Goal: Transaction & Acquisition: Book appointment/travel/reservation

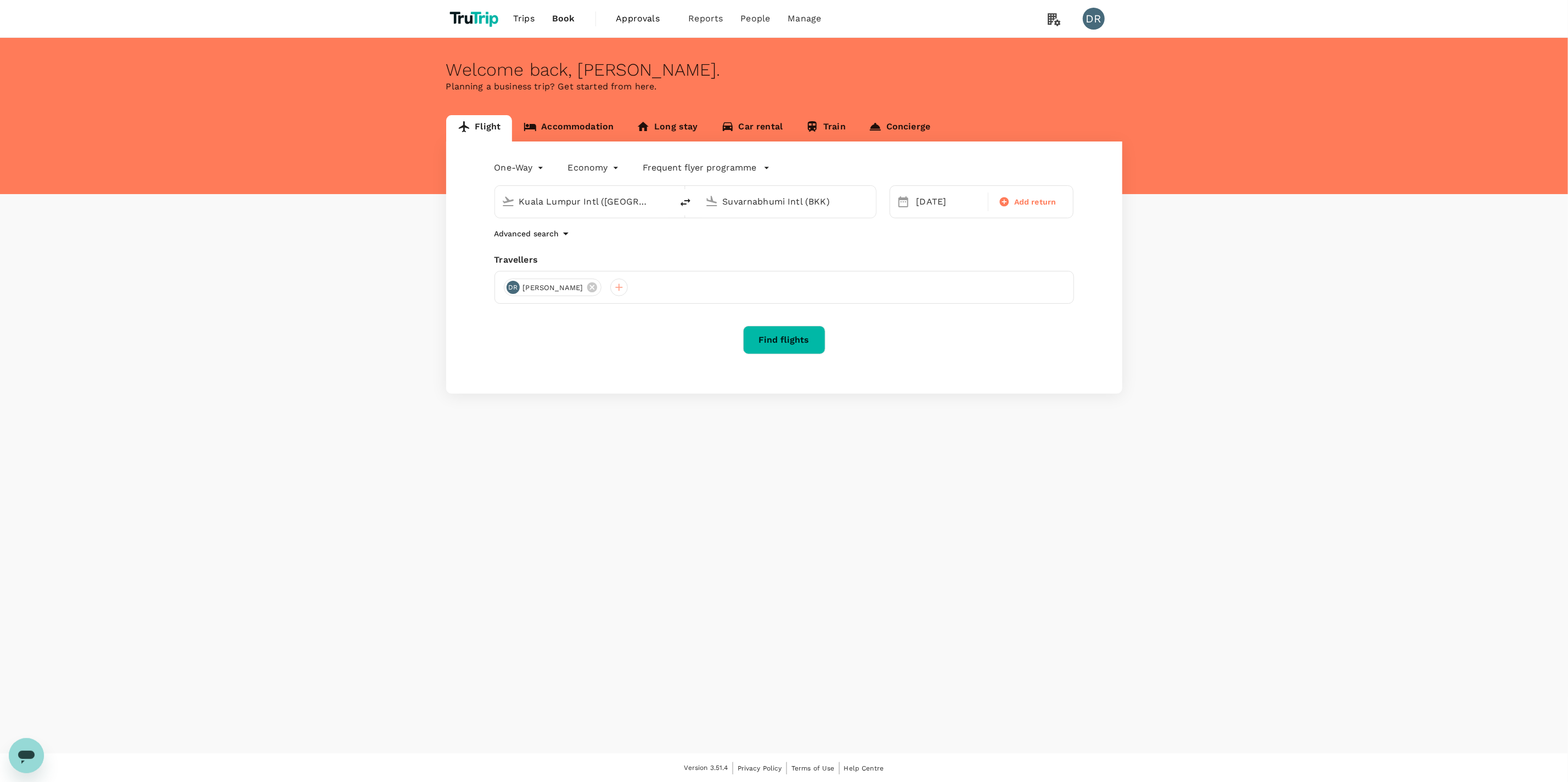
click at [568, 198] on input "Kuala Lumpur Intl ([GEOGRAPHIC_DATA])" at bounding box center [584, 202] width 130 height 17
click at [563, 248] on p "Singapore Changi" at bounding box center [601, 245] width 195 height 11
type input "Singapore Changi (SIN)"
click at [779, 201] on input "Suvarnabhumi Intl (BKK)" at bounding box center [788, 202] width 130 height 17
click at [762, 250] on p "London Heathrow" at bounding box center [803, 245] width 193 height 11
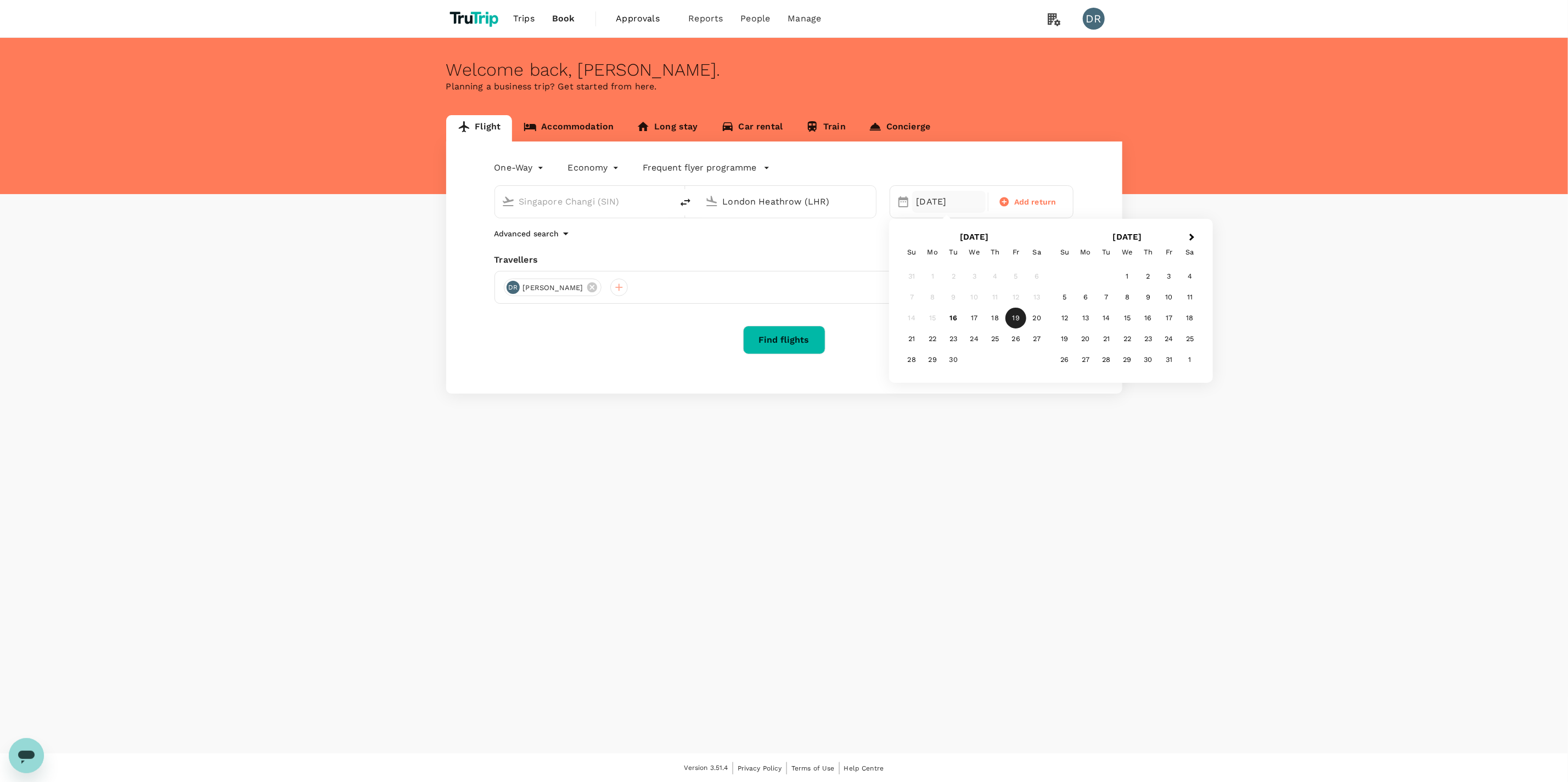
type input "London Heathrow (LHR)"
click at [535, 169] on body "Trips Book Approvals 0 Reports People Manage DR Welcome back , [PERSON_NAME] . …" at bounding box center [784, 391] width 1568 height 783
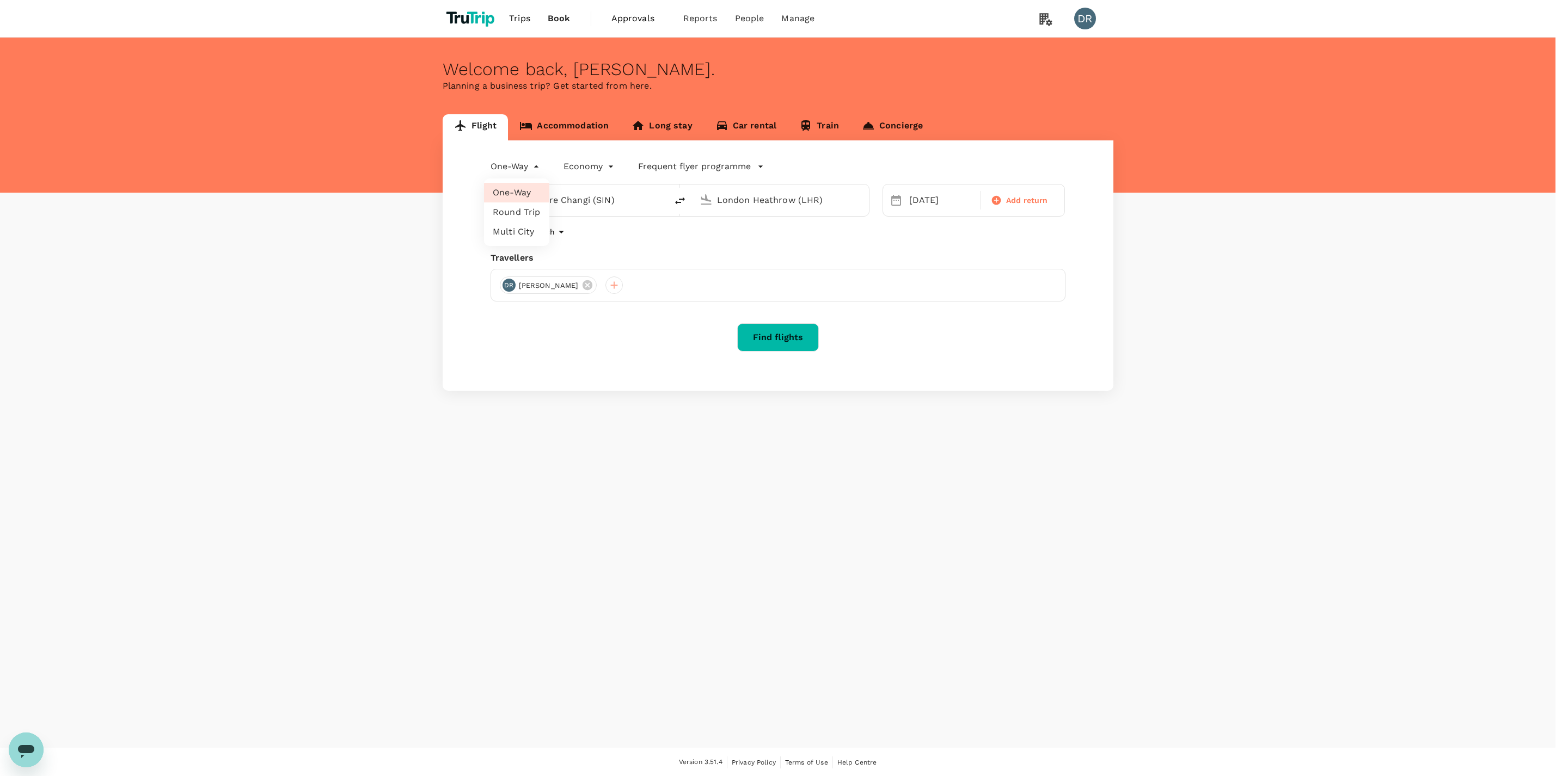
click at [518, 211] on li "Round Trip" at bounding box center [516, 212] width 65 height 19
type input "roundtrip"
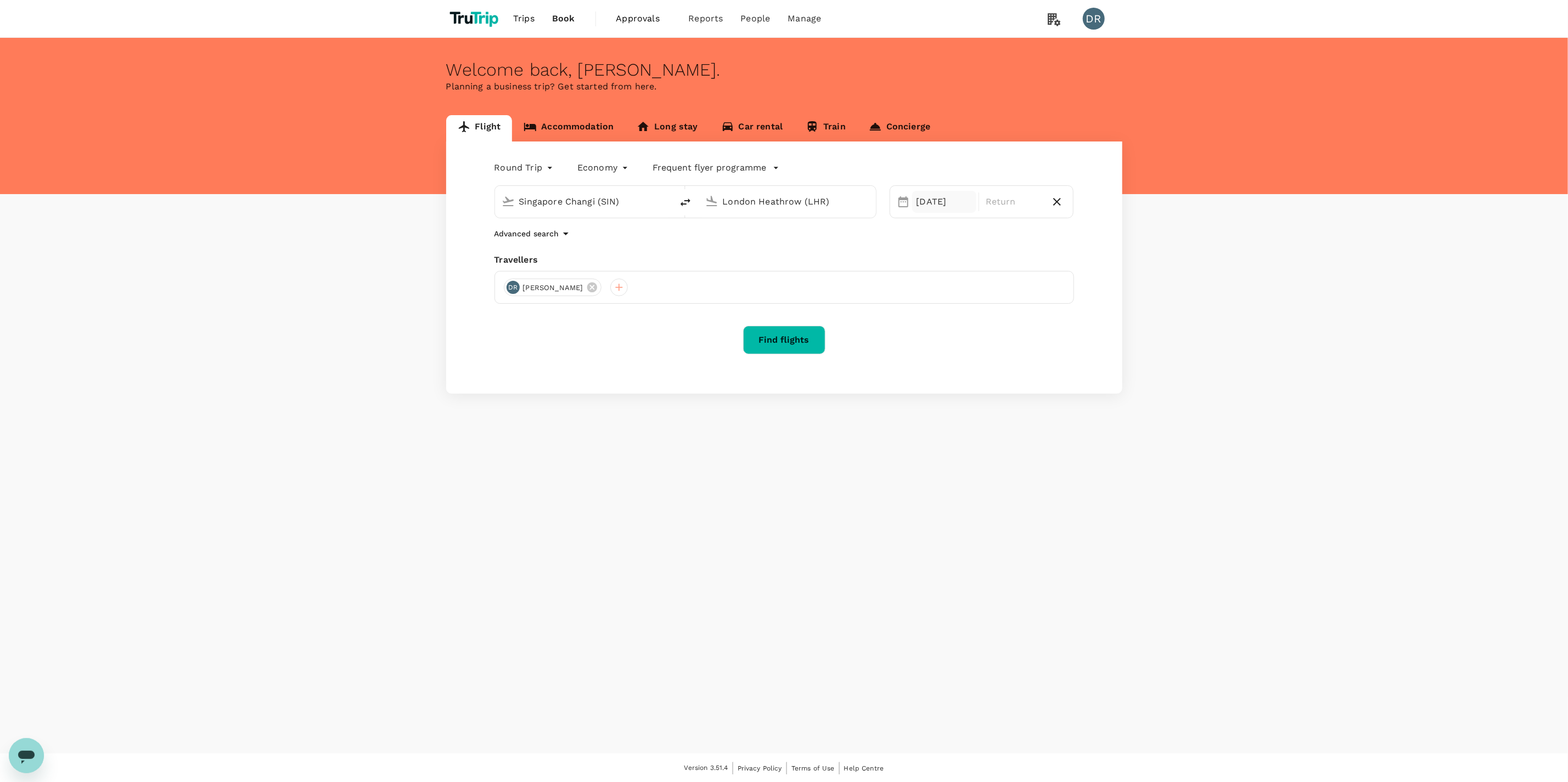
click at [934, 198] on div "[DATE]" at bounding box center [944, 202] width 64 height 22
click at [1192, 240] on button "Next Month" at bounding box center [1193, 238] width 18 height 18
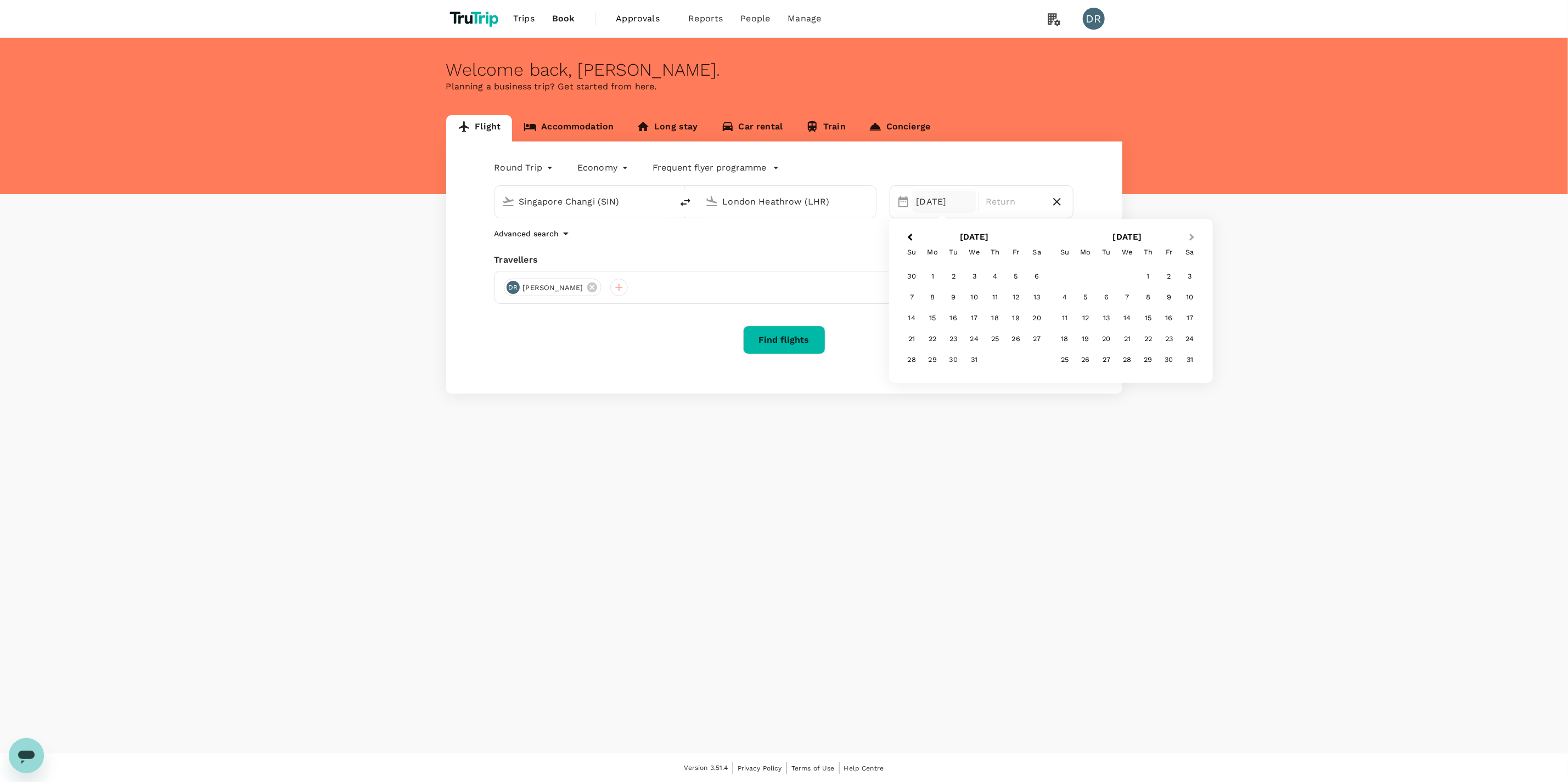
click at [1192, 240] on button "Next Month" at bounding box center [1193, 238] width 18 height 18
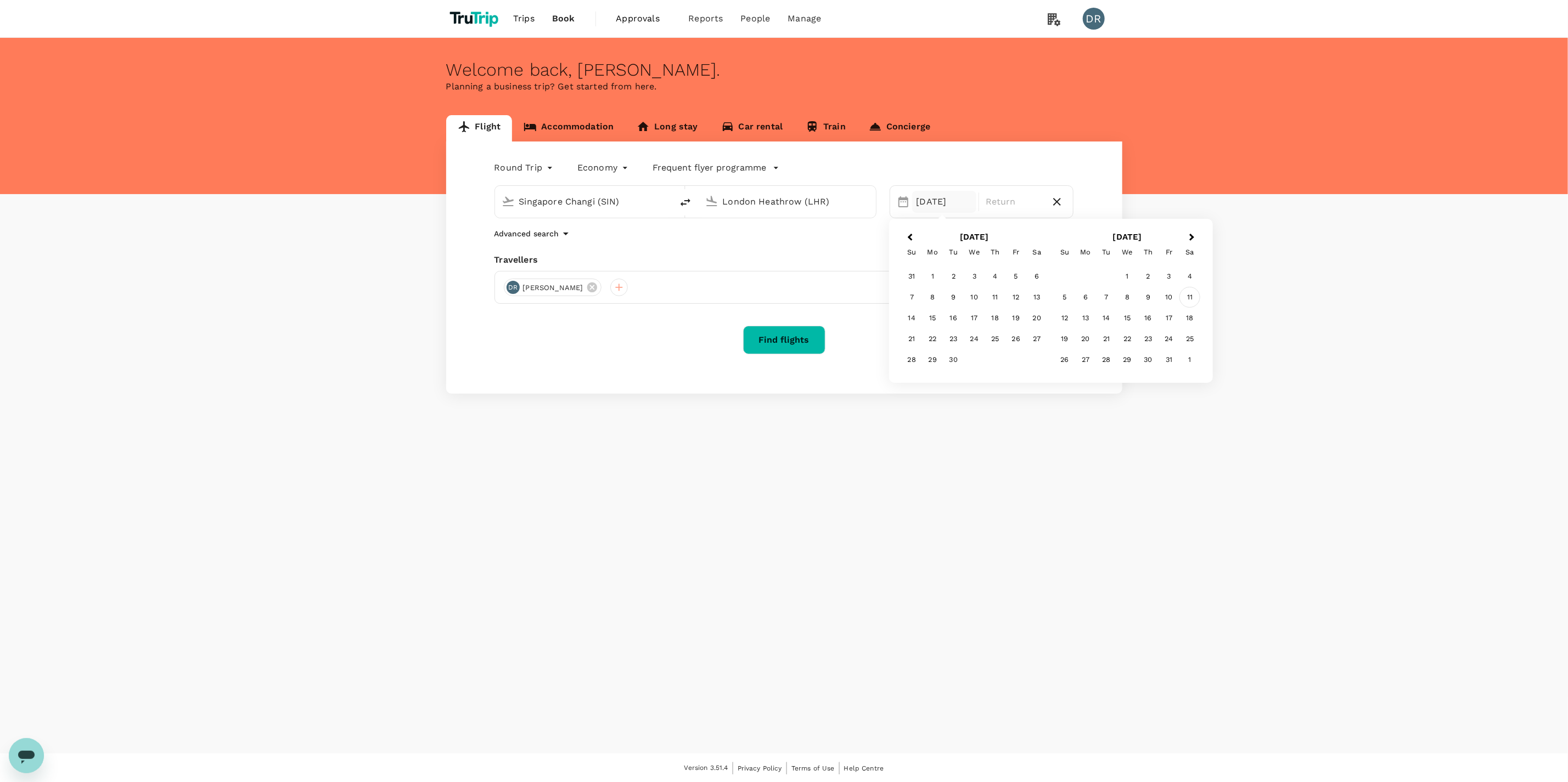
click at [1186, 294] on div "11" at bounding box center [1190, 297] width 21 height 21
click at [1041, 323] on div "18" at bounding box center [1037, 318] width 21 height 21
click at [781, 336] on button "Find flights" at bounding box center [784, 340] width 82 height 29
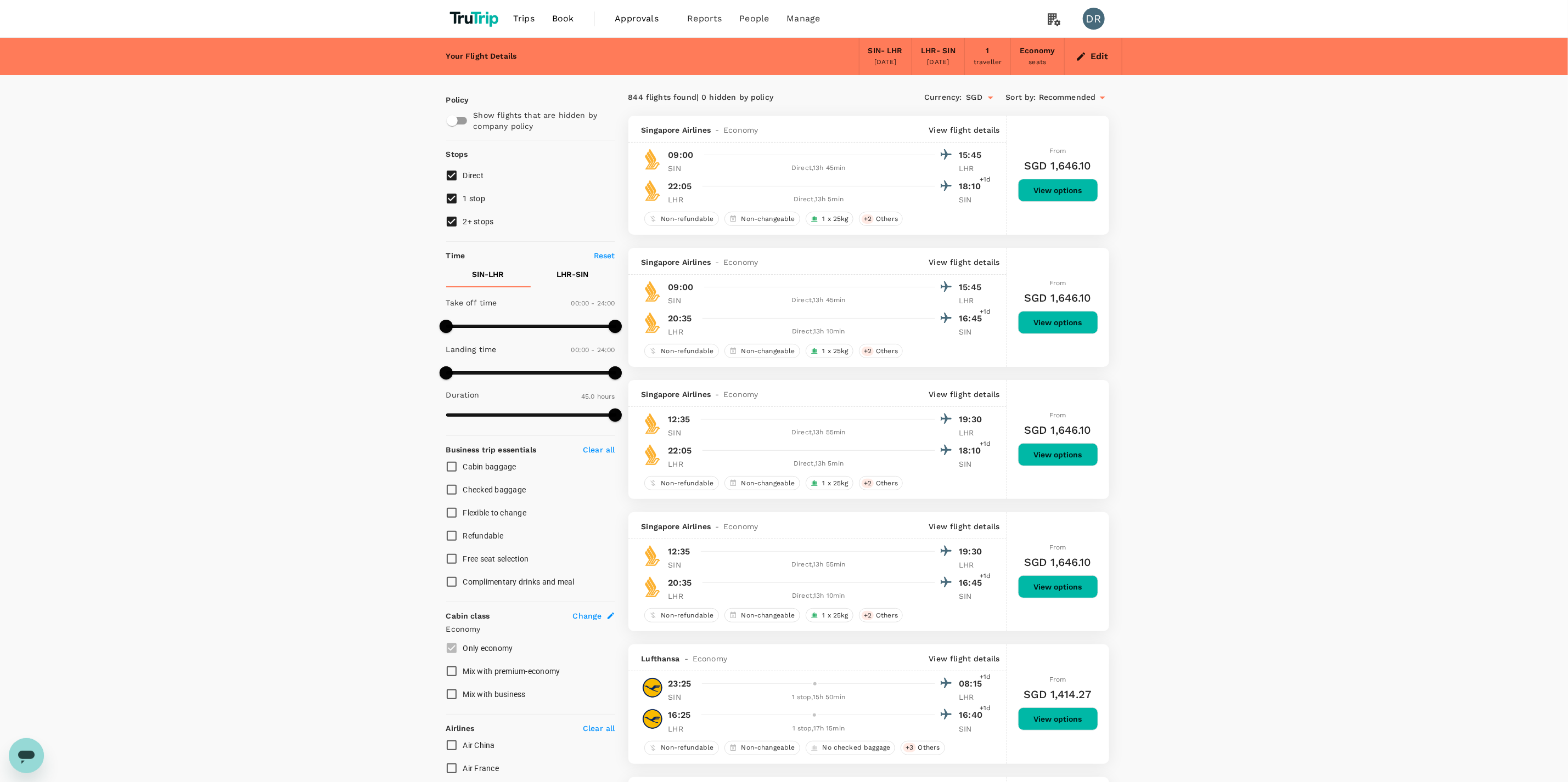
type input "2700"
click at [454, 176] on input "Direct" at bounding box center [452, 175] width 23 height 23
checkbox input "false"
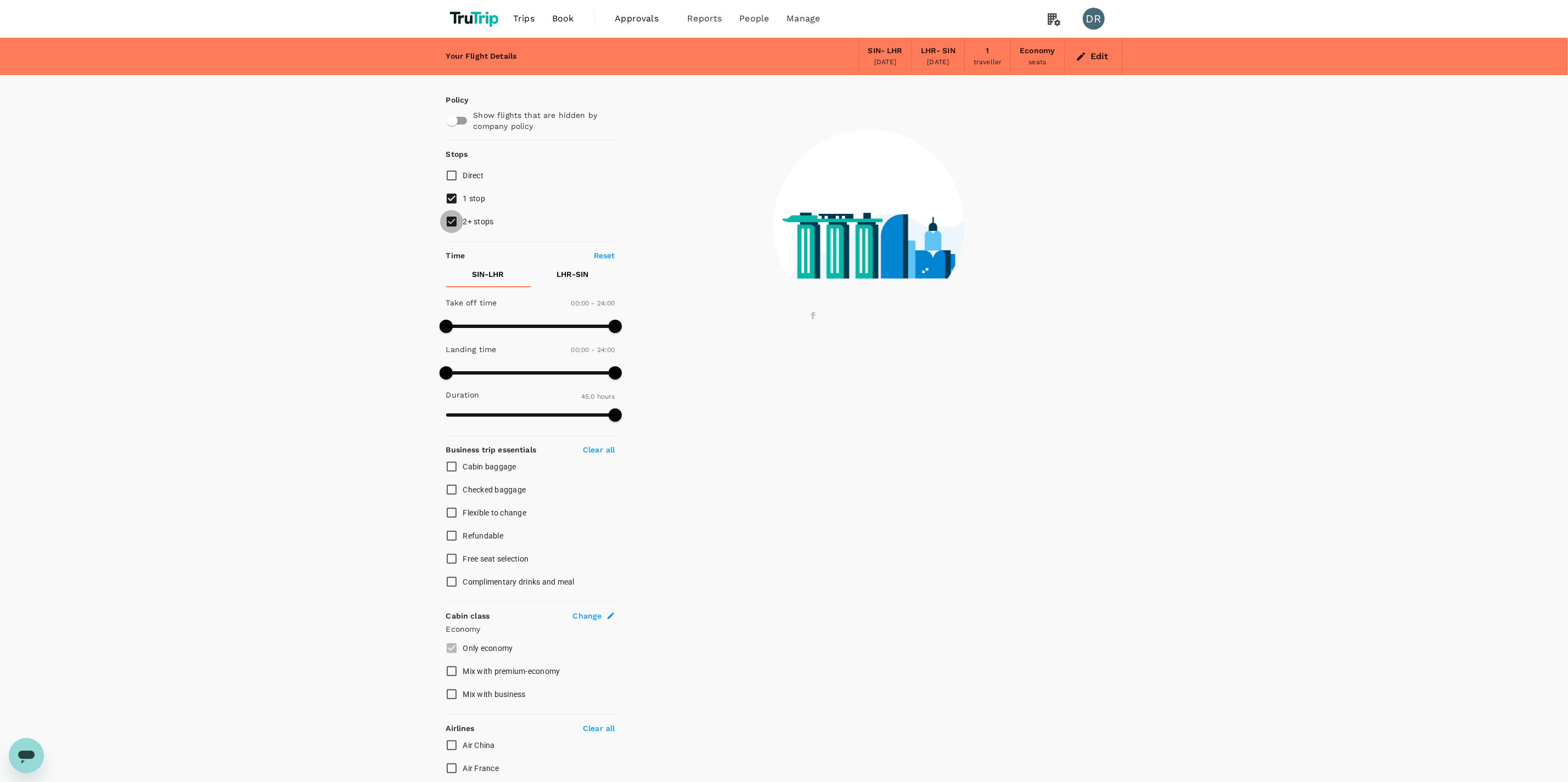
click at [449, 223] on input "2+ stops" at bounding box center [452, 222] width 23 height 23
checkbox input "false"
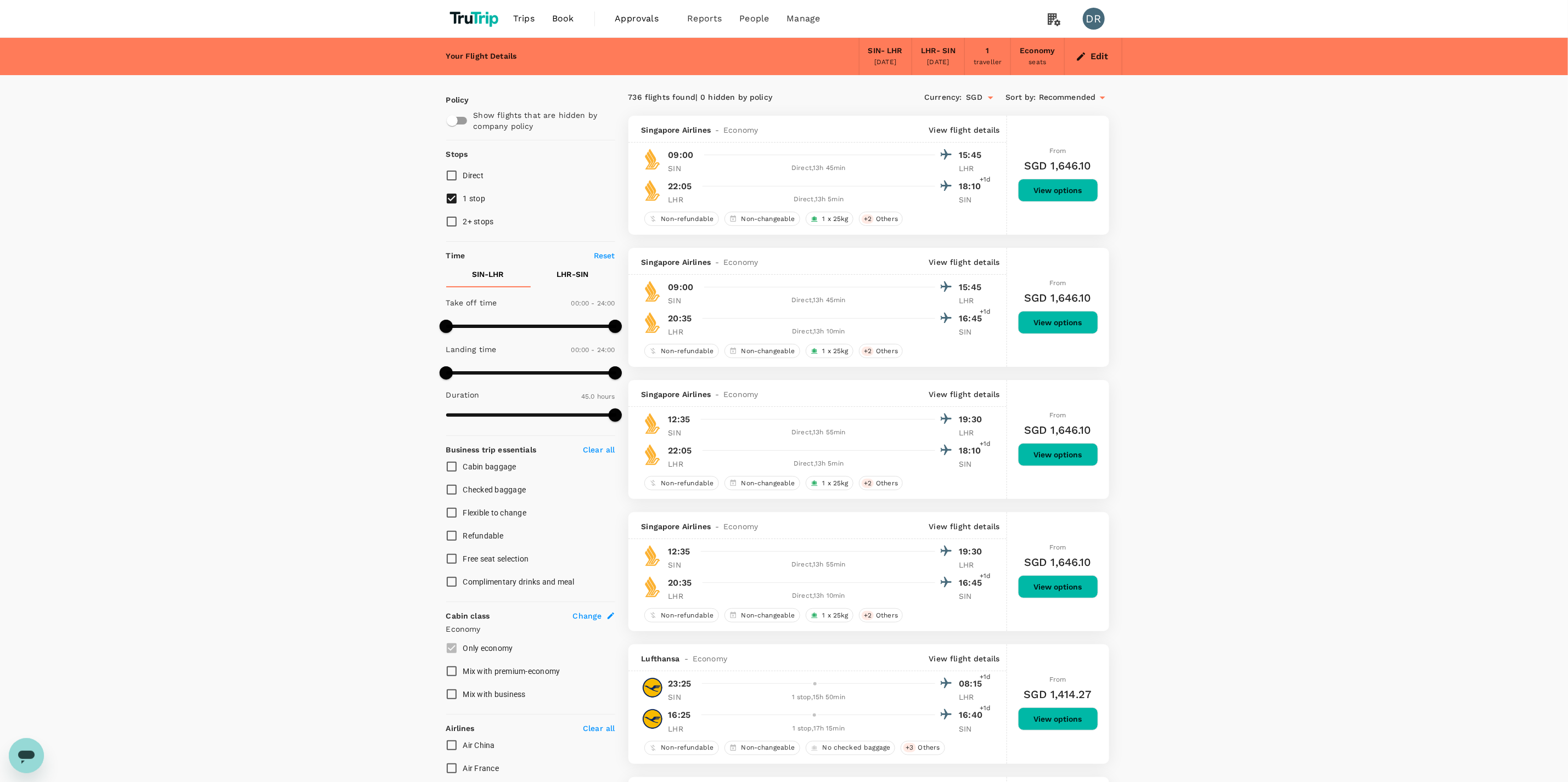
click at [1096, 94] on icon at bounding box center [1102, 97] width 13 height 13
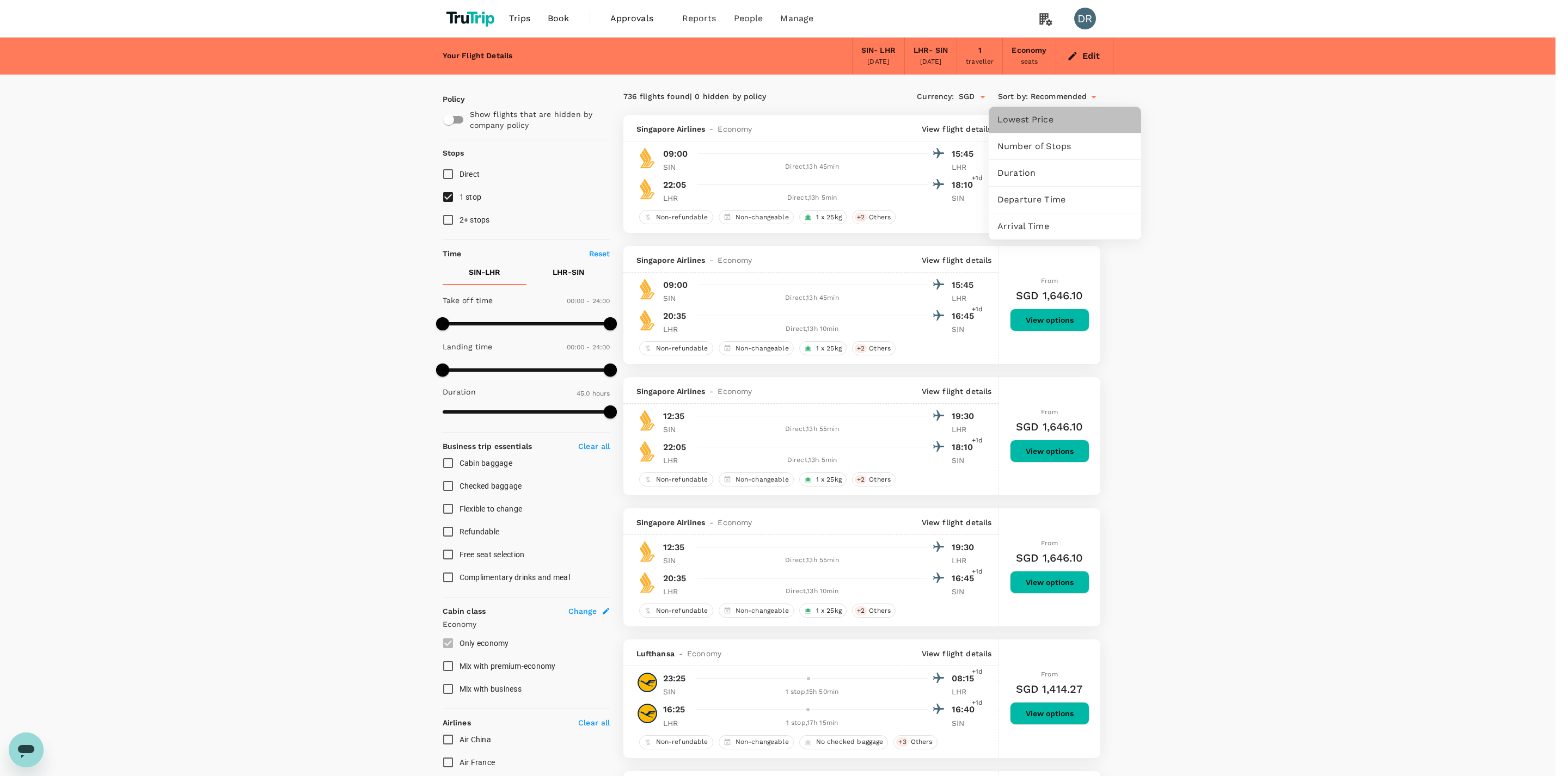
click at [1046, 123] on span "Lowest Price" at bounding box center [1065, 119] width 135 height 13
